Goal: Download file/media

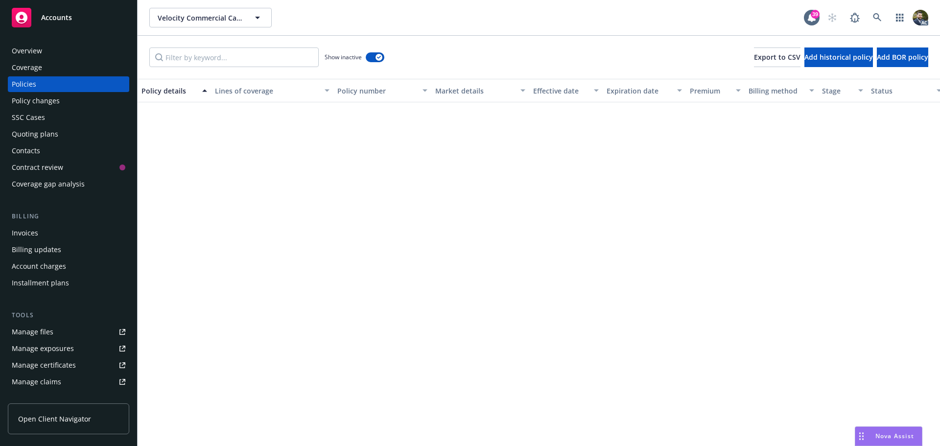
scroll to position [882, 0]
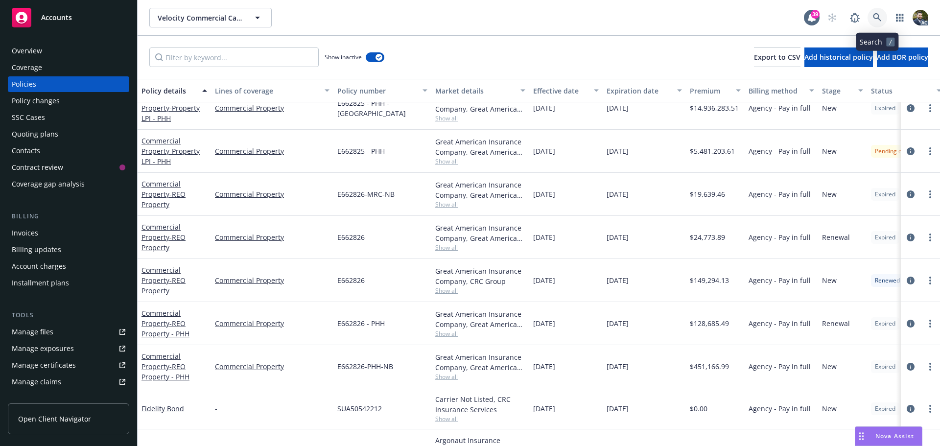
click at [877, 17] on icon at bounding box center [877, 17] width 9 height 9
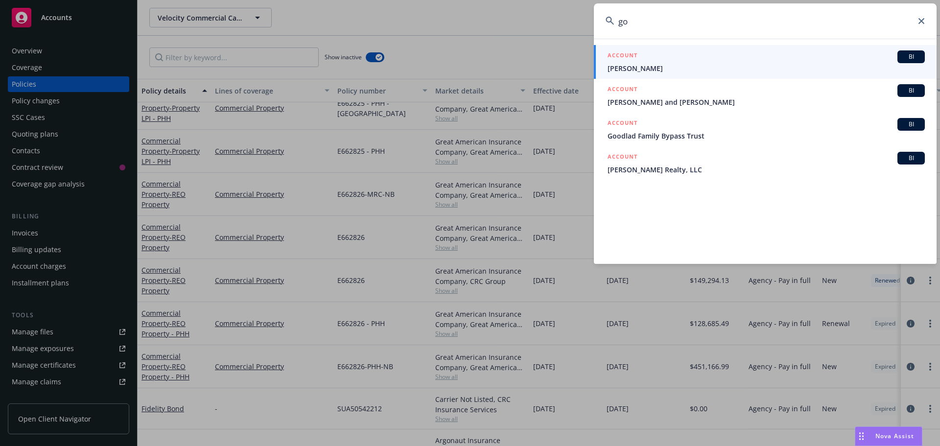
type input "g"
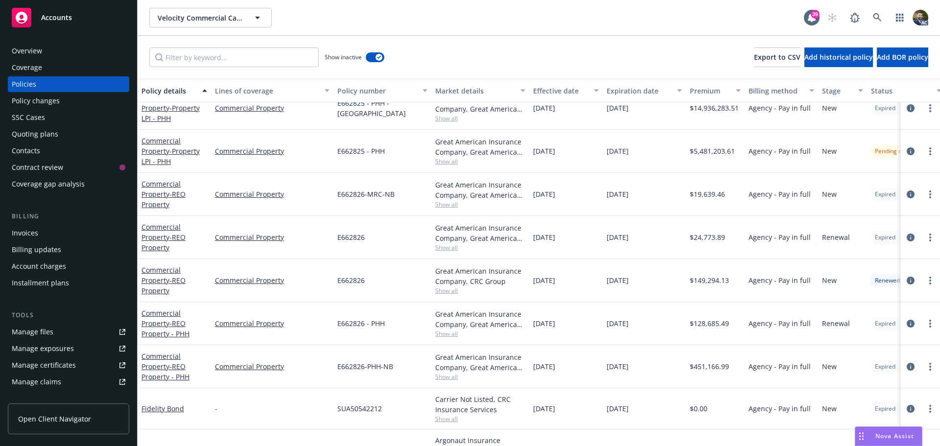
drag, startPoint x: 478, startPoint y: 18, endPoint x: 501, endPoint y: 69, distance: 55.5
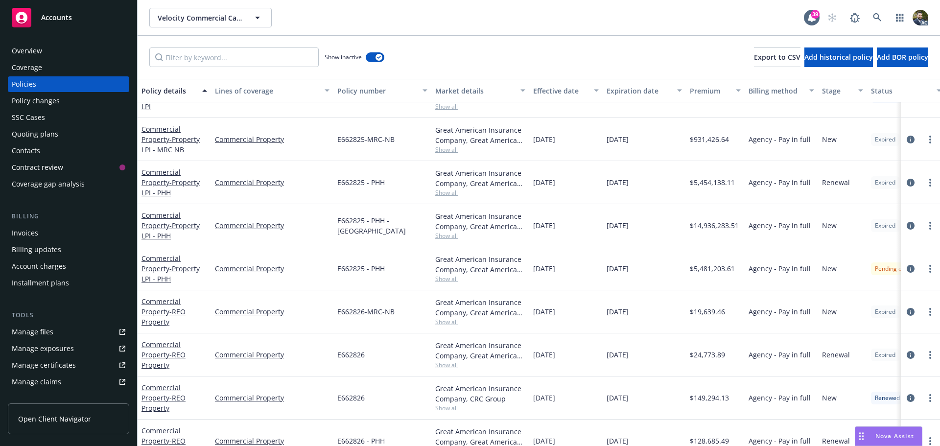
scroll to position [686, 0]
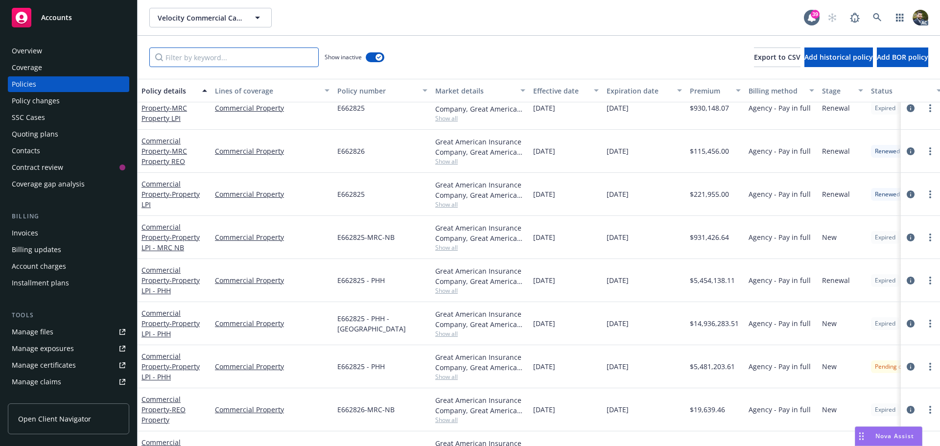
click at [199, 55] on input "Filter by keyword..." at bounding box center [233, 58] width 169 height 20
type input "reo"
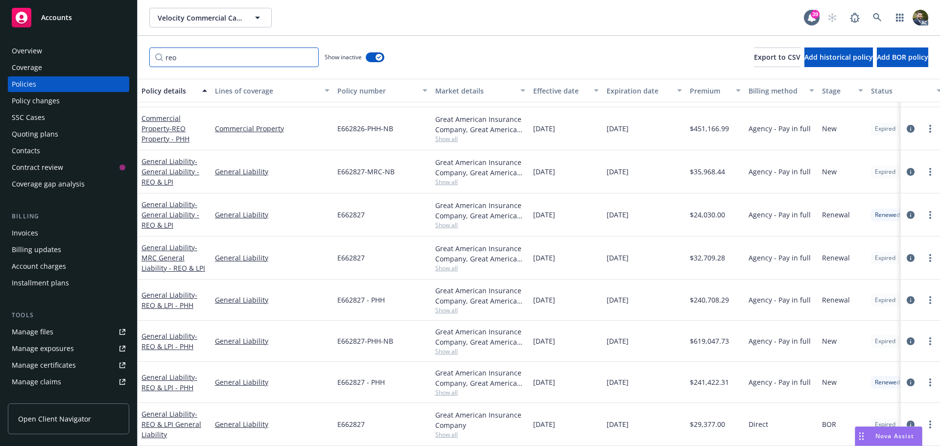
scroll to position [500, 0]
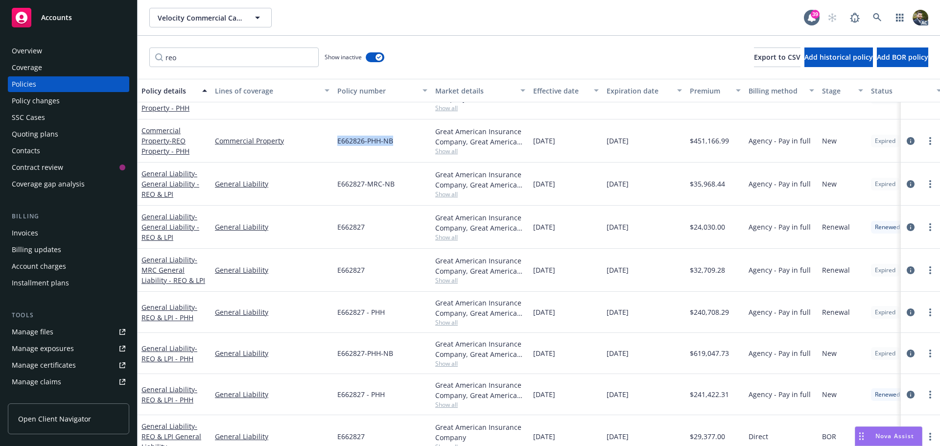
drag, startPoint x: 400, startPoint y: 141, endPoint x: 335, endPoint y: 144, distance: 64.7
click at [335, 144] on div "E662826-PHH-NB" at bounding box center [383, 141] width 98 height 43
copy span "E662826-PHH-NB"
click at [907, 140] on icon "circleInformation" at bounding box center [911, 141] width 8 height 8
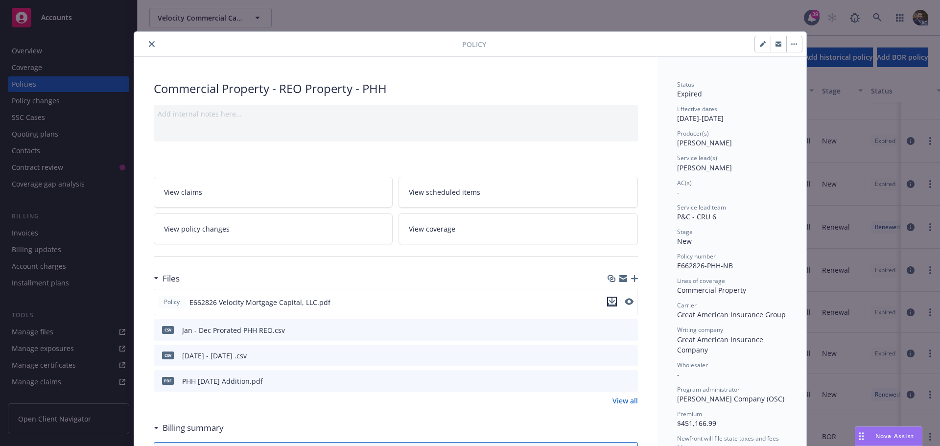
click at [610, 302] on icon "download file" at bounding box center [612, 302] width 8 height 8
drag, startPoint x: 734, startPoint y: 263, endPoint x: 672, endPoint y: 269, distance: 62.0
copy span "E662826-PHH-NB"
